Goal: Task Accomplishment & Management: Complete application form

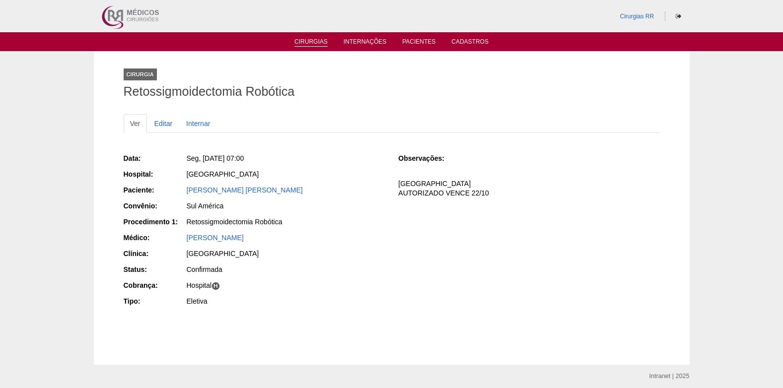
click at [308, 42] on link "Cirurgias" at bounding box center [310, 42] width 33 height 8
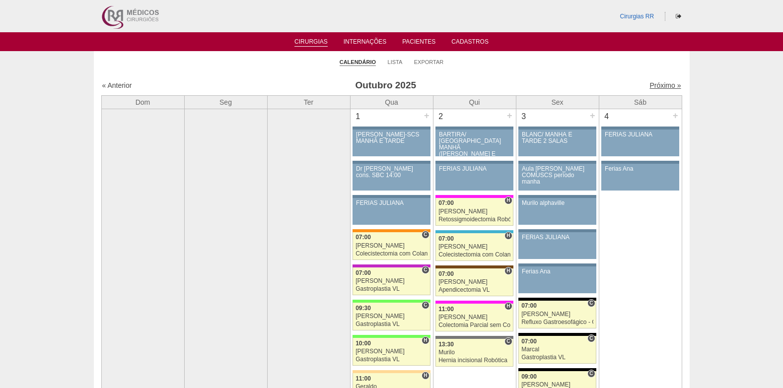
click at [657, 83] on link "Próximo »" at bounding box center [665, 85] width 31 height 8
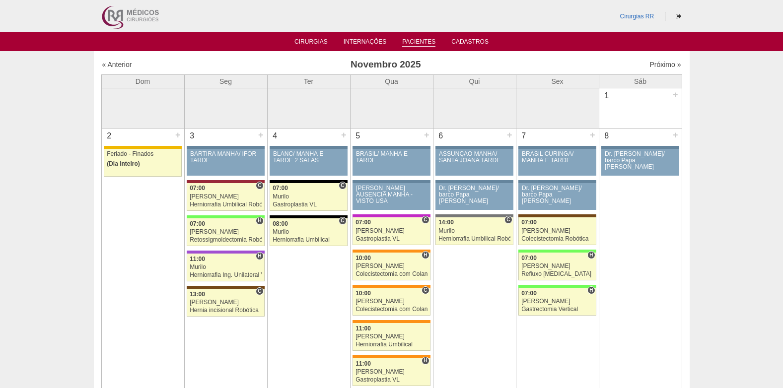
click at [427, 45] on link "Pacientes" at bounding box center [418, 42] width 33 height 8
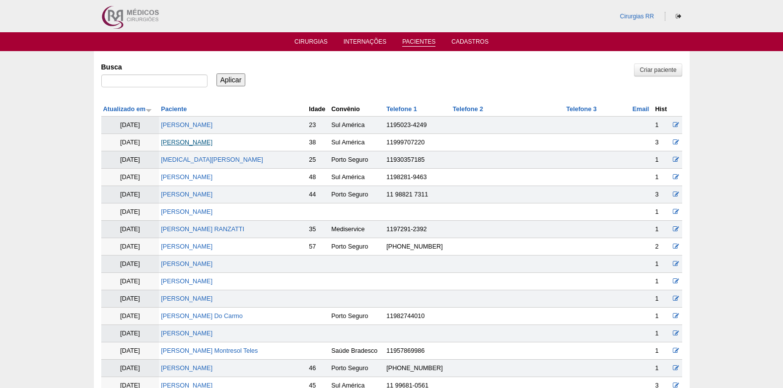
click at [200, 143] on link "MICHELE GALANTINI PONTE" at bounding box center [187, 142] width 52 height 7
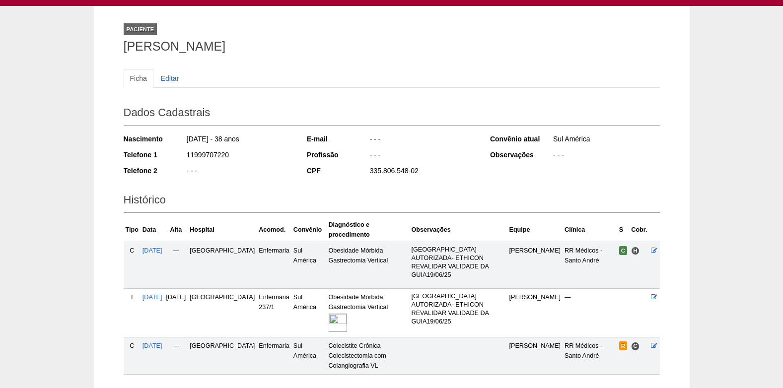
scroll to position [107, 0]
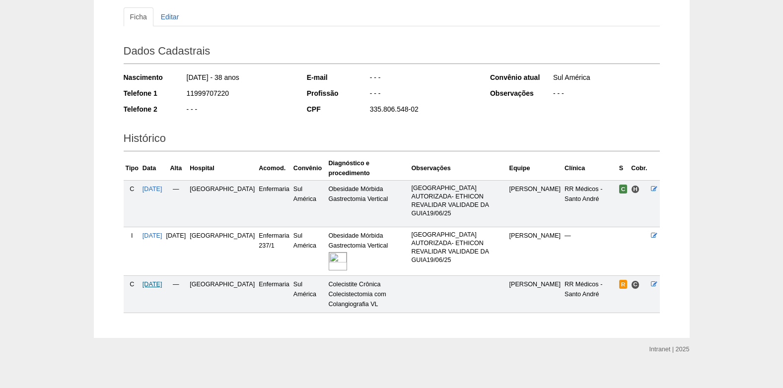
click at [150, 281] on span "[DATE]" at bounding box center [153, 284] width 20 height 7
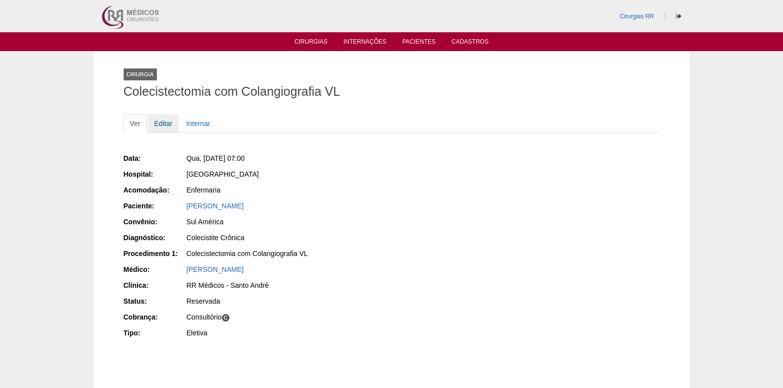
click at [169, 124] on link "Editar" at bounding box center [163, 123] width 31 height 19
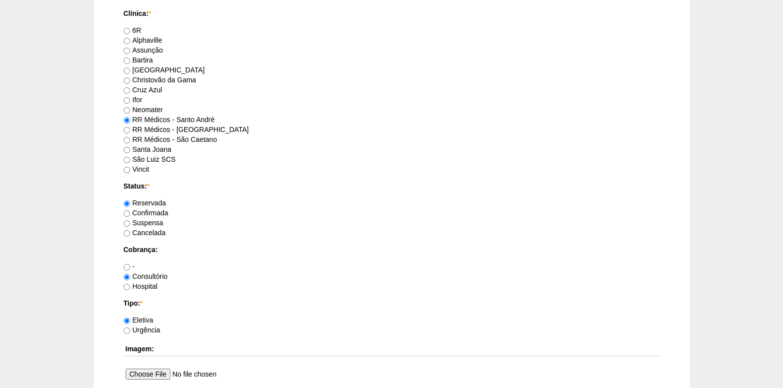
scroll to position [646, 0]
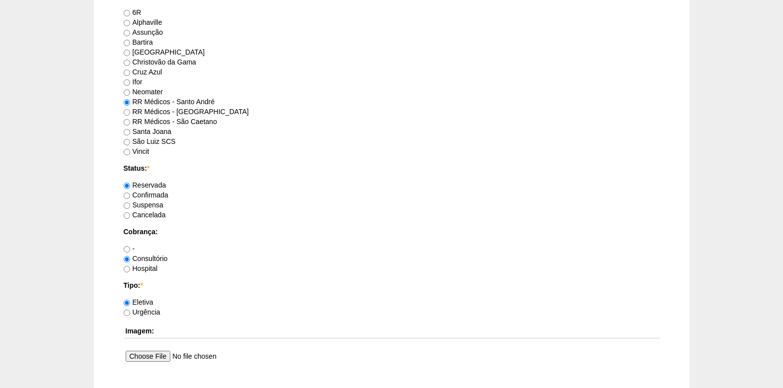
click at [127, 200] on div "Suspensa" at bounding box center [392, 205] width 536 height 10
click at [127, 196] on input "Confirmada" at bounding box center [127, 196] width 6 height 6
radio input "true"
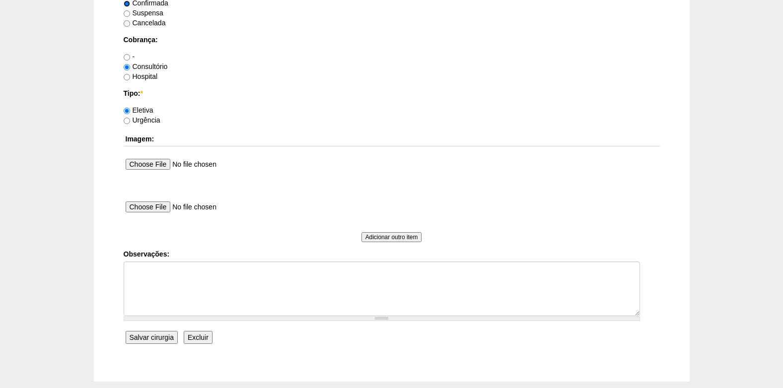
scroll to position [844, 0]
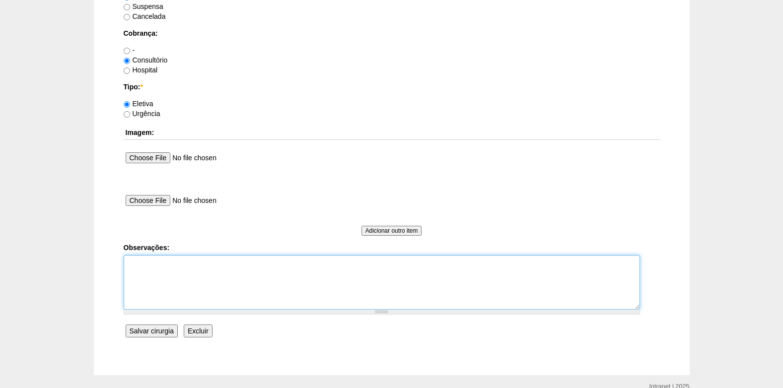
click at [170, 291] on textarea "Observações:" at bounding box center [382, 282] width 516 height 55
type textarea "c"
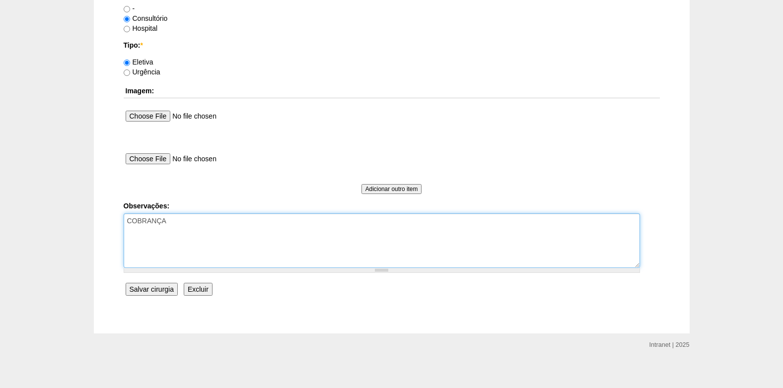
scroll to position [891, 0]
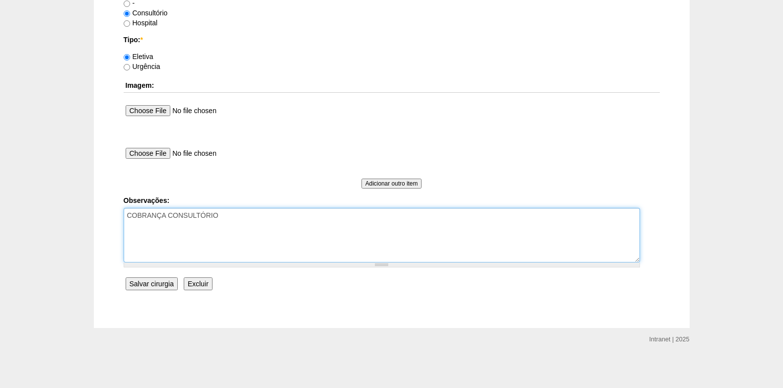
type textarea "COBRANÇA CONSULTÓRIO"
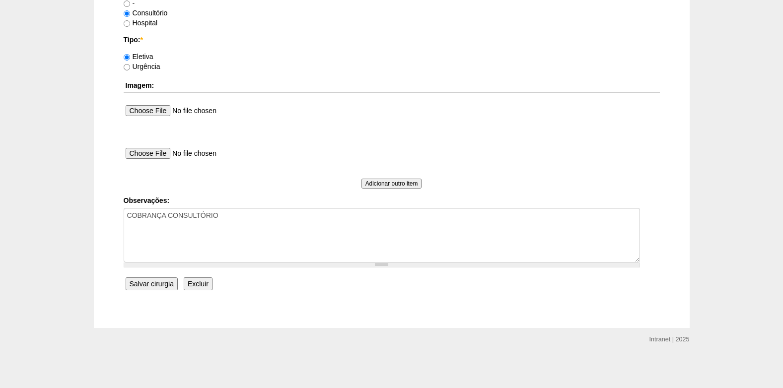
click at [172, 285] on input "Salvar cirurgia" at bounding box center [152, 284] width 52 height 13
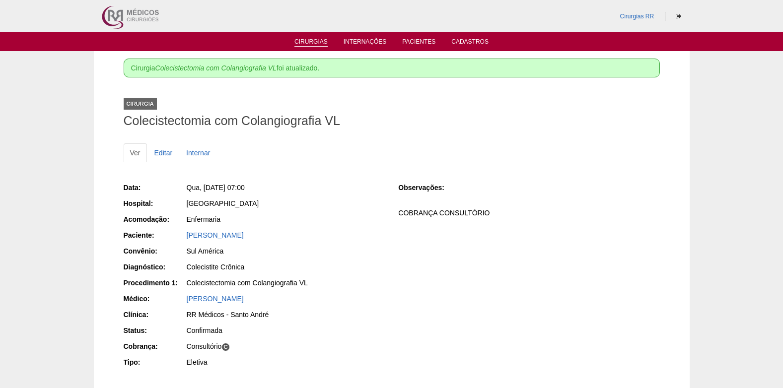
click at [314, 42] on link "Cirurgias" at bounding box center [310, 42] width 33 height 8
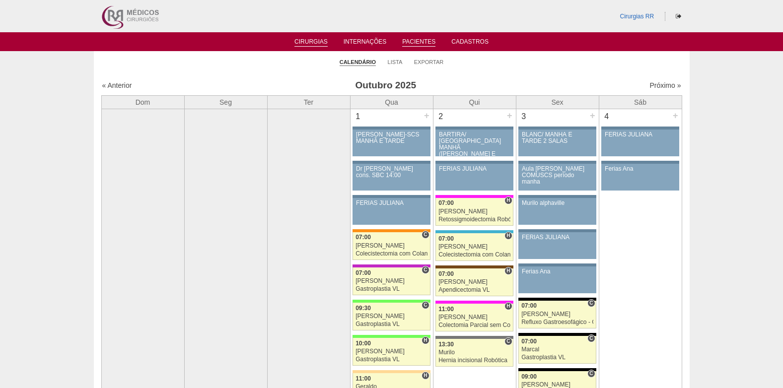
click at [408, 40] on link "Pacientes" at bounding box center [418, 42] width 33 height 8
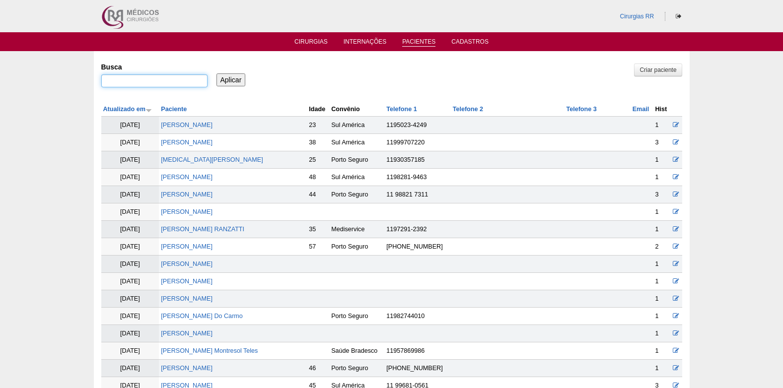
click at [184, 80] on input "Busca" at bounding box center [154, 80] width 106 height 13
type input "[PERSON_NAME]"
click at [233, 83] on input "Aplicar" at bounding box center [231, 79] width 29 height 13
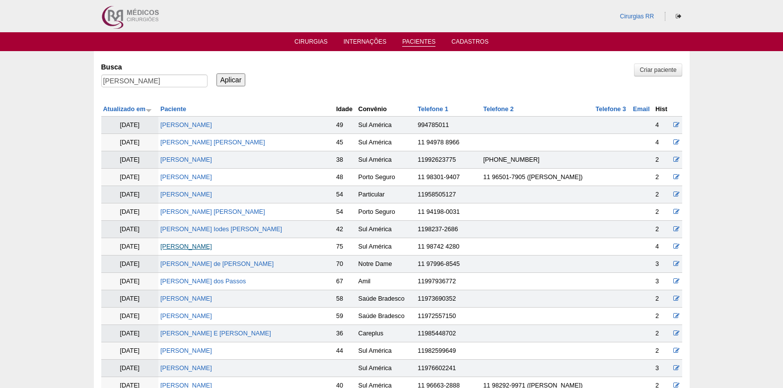
click at [212, 247] on link "[PERSON_NAME]" at bounding box center [186, 246] width 52 height 7
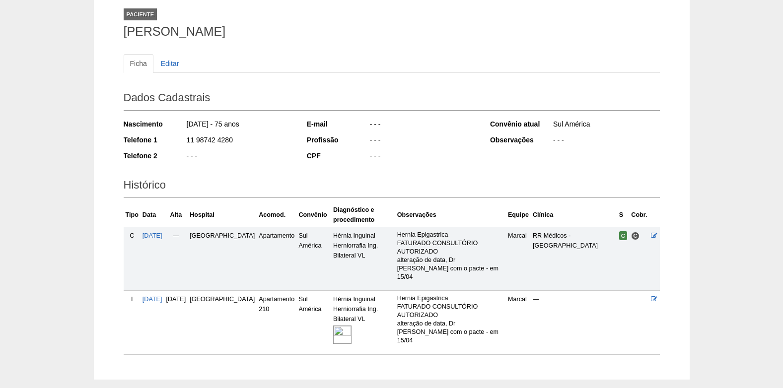
scroll to position [48, 0]
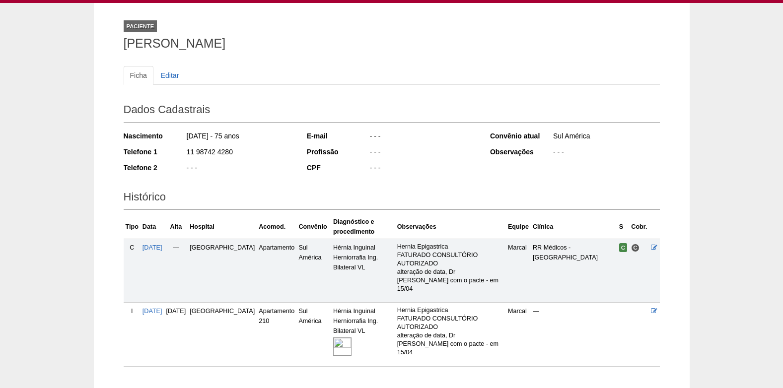
drag, startPoint x: 122, startPoint y: 37, endPoint x: 291, endPoint y: 43, distance: 168.9
click at [291, 43] on div "Paciente [PERSON_NAME] Ficha Editar Dados Cadastrais Nascimento [DATE] - 75 ano…" at bounding box center [391, 197] width 551 height 388
copy h1 "[PERSON_NAME]"
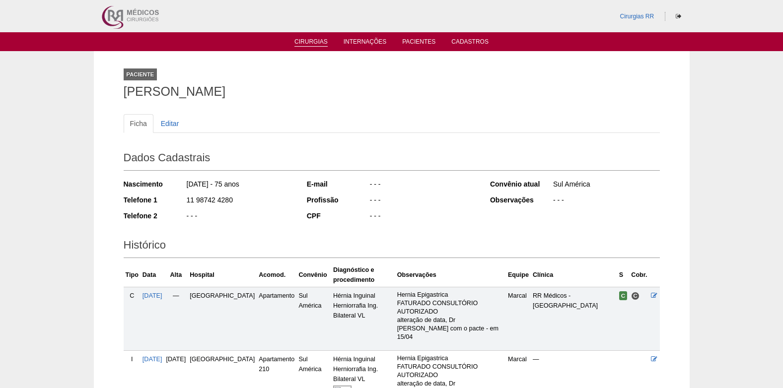
click at [310, 41] on link "Cirurgias" at bounding box center [310, 42] width 33 height 8
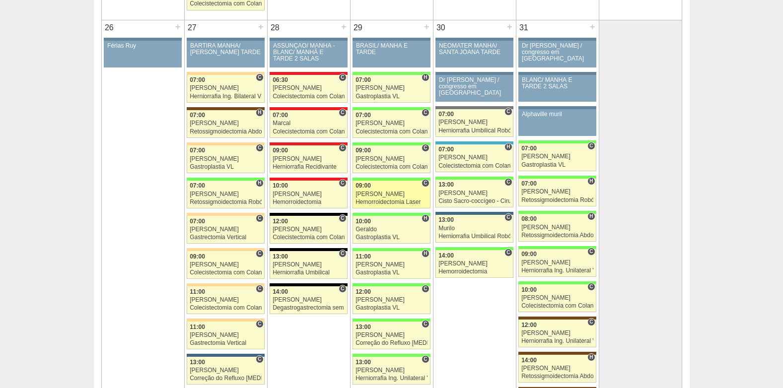
scroll to position [2135, 0]
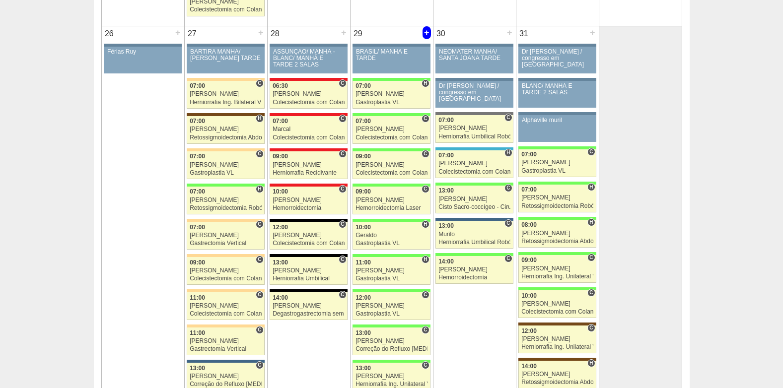
click at [427, 31] on div "+" at bounding box center [427, 32] width 8 height 13
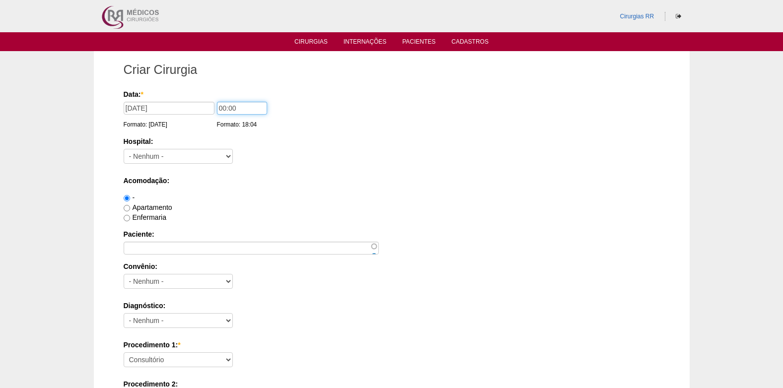
drag, startPoint x: 248, startPoint y: 108, endPoint x: 215, endPoint y: 110, distance: 32.8
click at [217, 110] on input "00:00" at bounding box center [242, 108] width 50 height 13
type input "09:00"
click at [217, 154] on select "- Nenhum - 9 de Julho Albert Einstein Alvorada América Assunção Bartira Benefic…" at bounding box center [178, 156] width 109 height 15
select select "8"
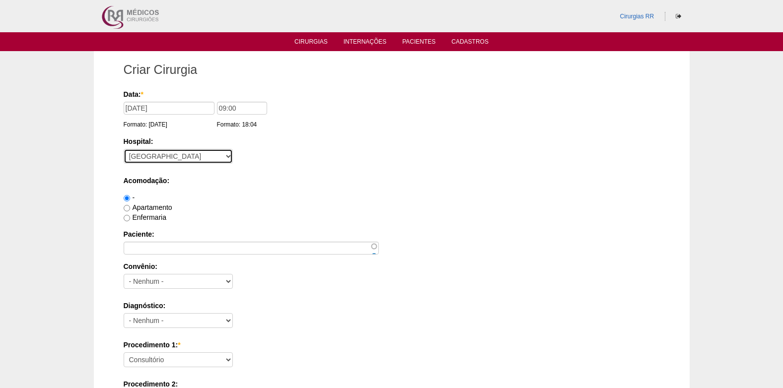
click at [124, 149] on select "- Nenhum - 9 de Julho Albert Einstein Alvorada América Assunção Bartira Benefic…" at bounding box center [178, 156] width 109 height 15
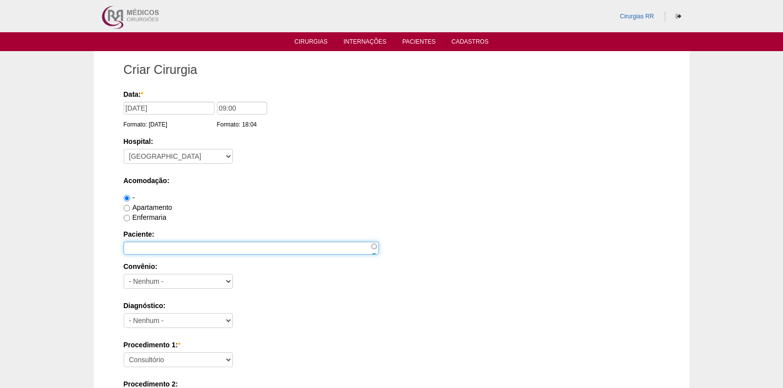
click at [139, 246] on input "Paciente:" at bounding box center [251, 248] width 255 height 13
paste input "ROBERTO DOMINGOS CHIAVONE"
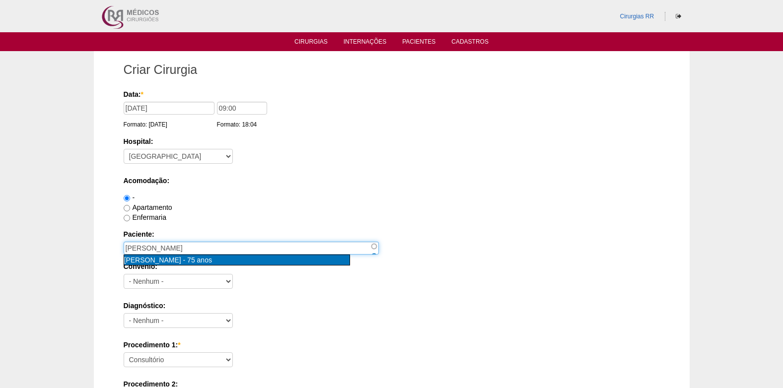
type input "Roberto Domingos Chiavone [nid:85190]"
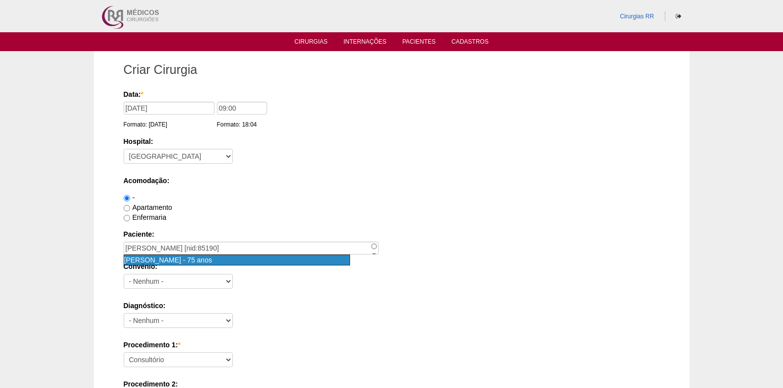
click at [212, 261] on span "75 anos" at bounding box center [199, 260] width 25 height 8
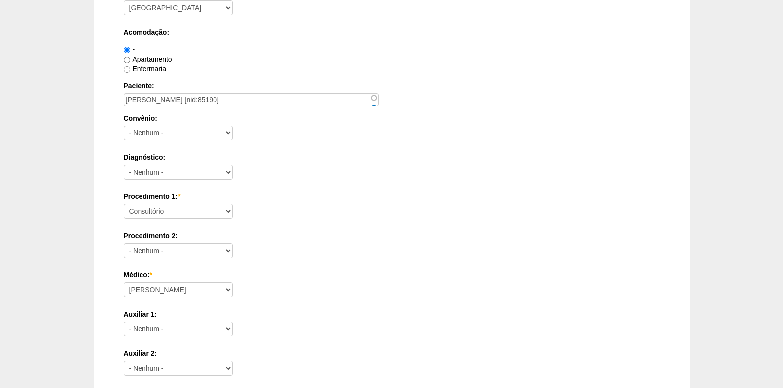
scroll to position [149, 0]
click at [185, 126] on select "- Nenhum - Abet Afresp Allianz Amil Blue Life Caasp Cabesp Caixa de Pensões Car…" at bounding box center [178, 132] width 109 height 15
select select "26"
click at [124, 125] on select "- Nenhum - Abet Afresp Allianz Amil Blue Life Caasp Cabesp Caixa de Pensões Car…" at bounding box center [178, 132] width 109 height 15
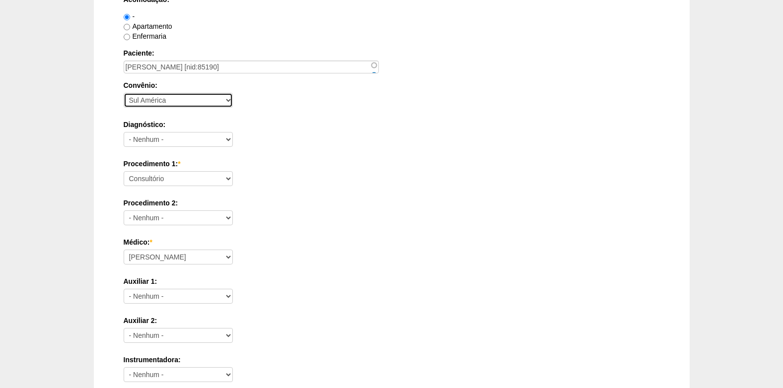
scroll to position [199, 0]
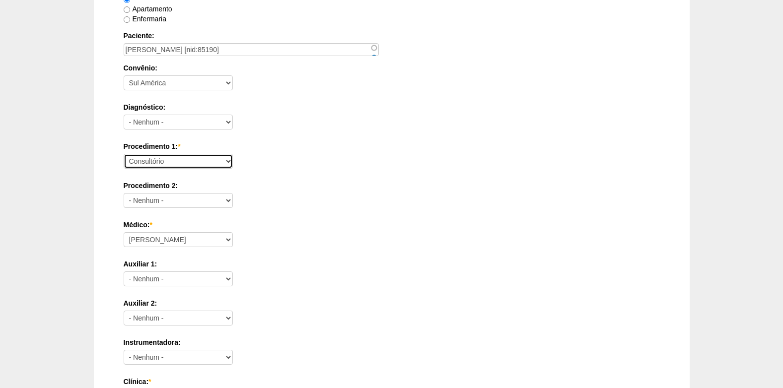
click at [186, 159] on select "Consultório Abscesso Hepático - Drenagem Abscesso perianal Amputação Abdômino P…" at bounding box center [178, 161] width 109 height 15
click at [124, 154] on select "Consultório Abscesso Hepático - Drenagem Abscesso perianal Amputação Abdômino P…" at bounding box center [178, 161] width 109 height 15
click at [213, 164] on select "Consultório Abscesso Hepático - Drenagem Abscesso perianal Amputação Abdômino P…" at bounding box center [178, 161] width 109 height 15
select select "4843"
click at [124, 154] on select "Consultório Abscesso Hepático - Drenagem Abscesso perianal Amputação Abdômino P…" at bounding box center [178, 161] width 109 height 15
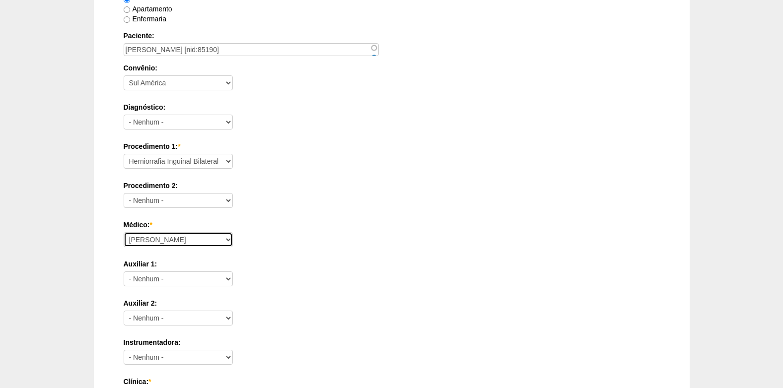
click at [163, 241] on select "Ana Paula Bruno Felipe Rossi Geraldo Igor Benevides Isabella Juliana Luiz Guilh…" at bounding box center [178, 239] width 109 height 15
select select "25"
click at [124, 232] on select "Ana Paula Bruno Felipe Rossi Geraldo Igor Benevides Isabella Juliana Luiz Guilh…" at bounding box center [178, 239] width 109 height 15
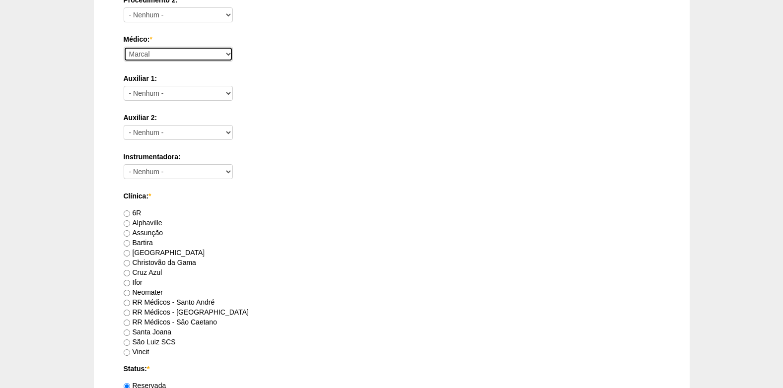
scroll to position [447, 0]
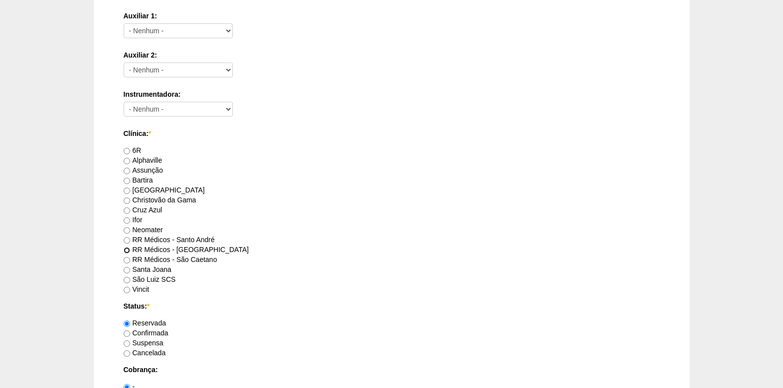
click at [129, 250] on input "RR Médicos - São Bernardo do Campo" at bounding box center [127, 250] width 6 height 6
radio input "true"
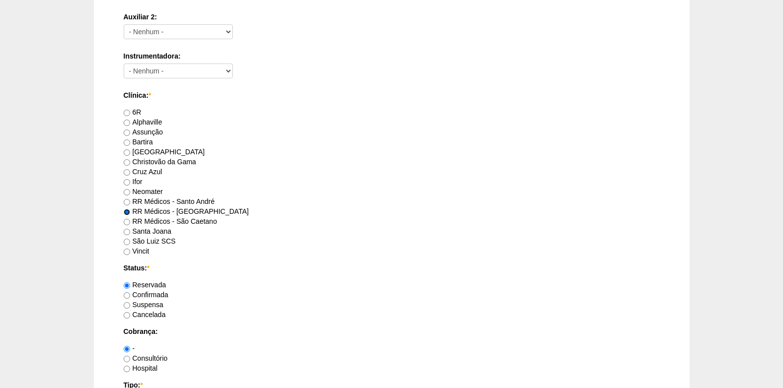
scroll to position [546, 0]
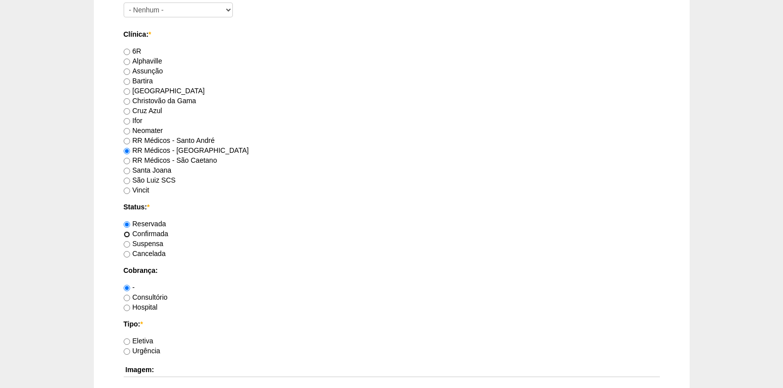
click at [129, 234] on input "Confirmada" at bounding box center [127, 234] width 6 height 6
radio input "true"
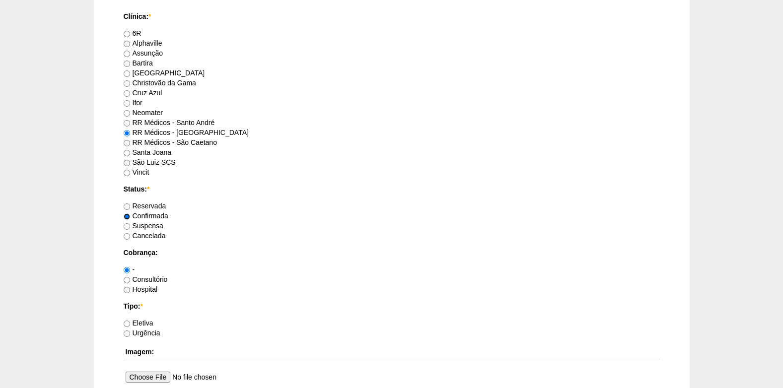
scroll to position [596, 0]
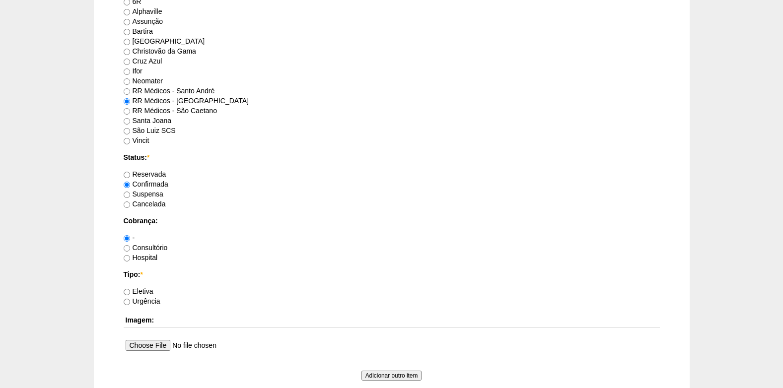
click at [130, 248] on label "Consultório" at bounding box center [146, 248] width 44 height 8
click at [130, 248] on input "Consultório" at bounding box center [127, 248] width 6 height 6
radio input "true"
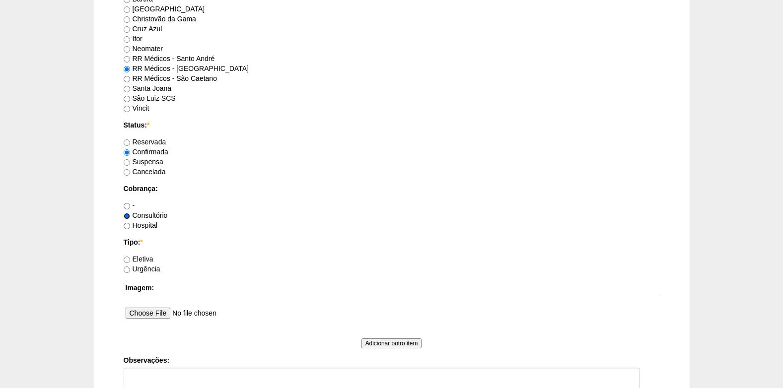
scroll to position [646, 0]
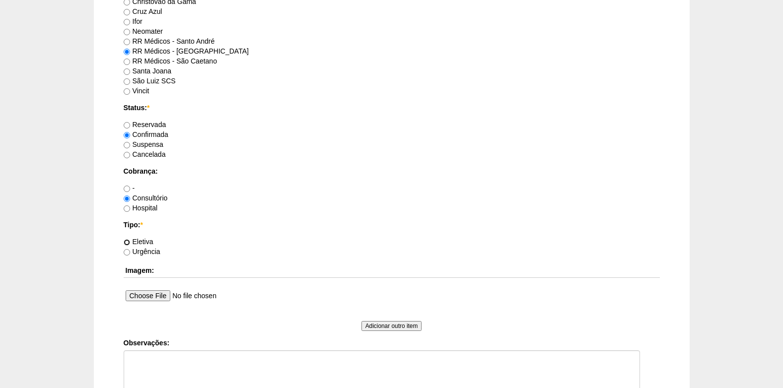
click at [128, 241] on input "Eletiva" at bounding box center [127, 242] width 6 height 6
radio input "true"
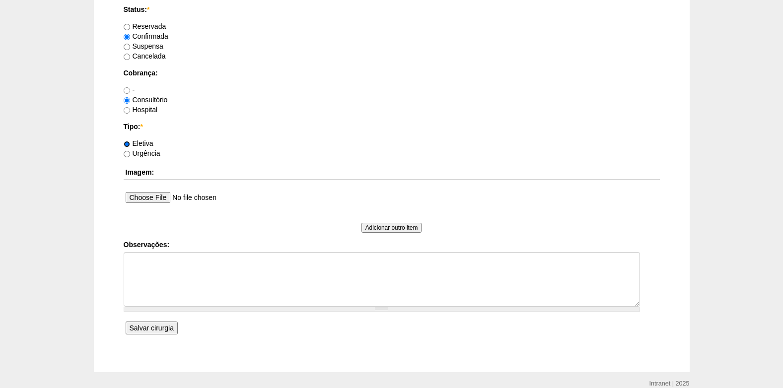
scroll to position [745, 0]
click at [181, 288] on textarea "Observações:" at bounding box center [382, 278] width 516 height 55
click at [128, 257] on textarea "COBRANÇA CONSULTÓRIO" at bounding box center [382, 278] width 516 height 55
click at [239, 273] on textarea "CONVENCIONAL COBRANÇA CONSULTÓRIO" at bounding box center [382, 278] width 516 height 55
click at [187, 282] on textarea "CONVENCIONAL COBRANÇA CONSULTÓRIO AUTORIZADO" at bounding box center [382, 278] width 516 height 55
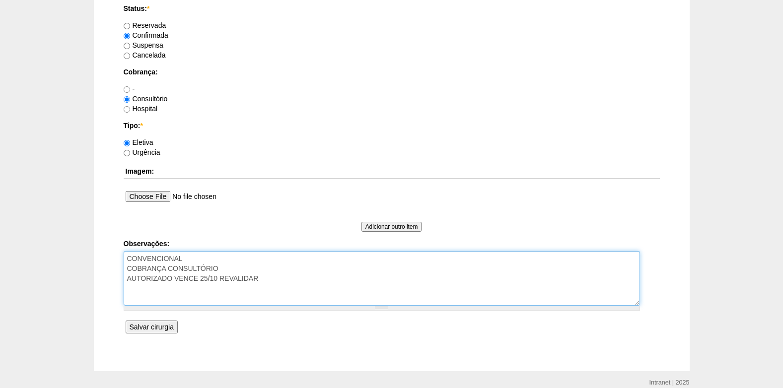
type textarea "CONVENCIONAL COBRANÇA CONSULTÓRIO AUTORIZADO VENCE 25/10 REVALIDAR"
click at [152, 325] on input "Salvar cirurgia" at bounding box center [152, 327] width 52 height 13
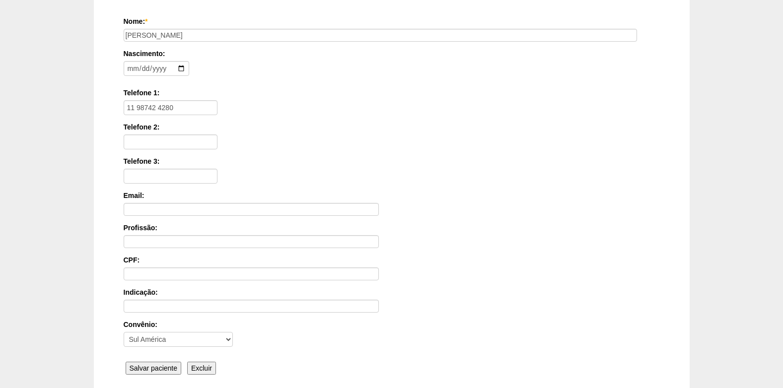
scroll to position [149, 0]
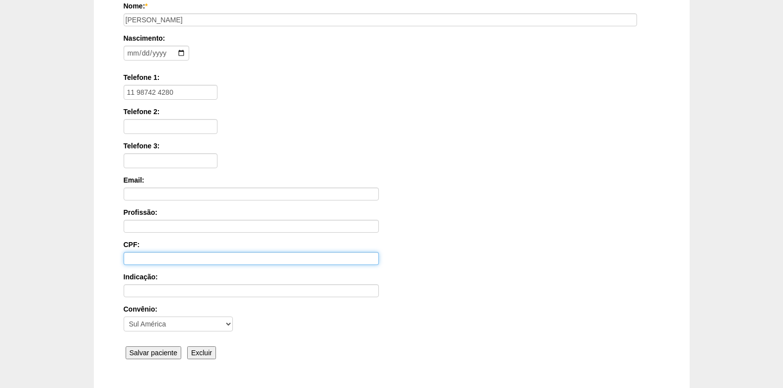
click at [141, 253] on input "CPF:" at bounding box center [251, 258] width 255 height 13
paste input "536.814.368-00"
type input "536.814.368-00"
click at [149, 357] on input "Salvar paciente" at bounding box center [154, 353] width 56 height 13
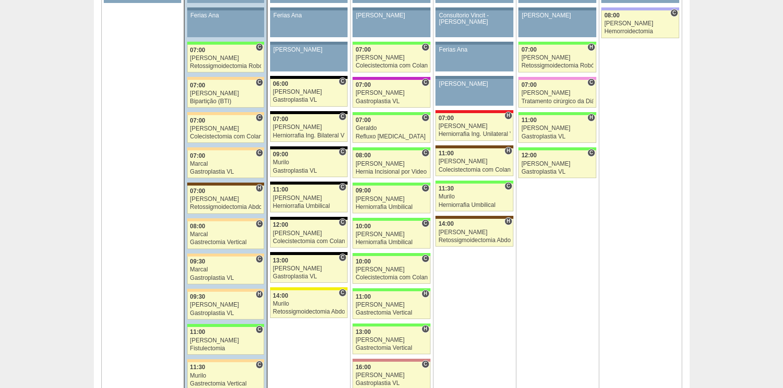
scroll to position [695, 0]
